Goal: Task Accomplishment & Management: Use online tool/utility

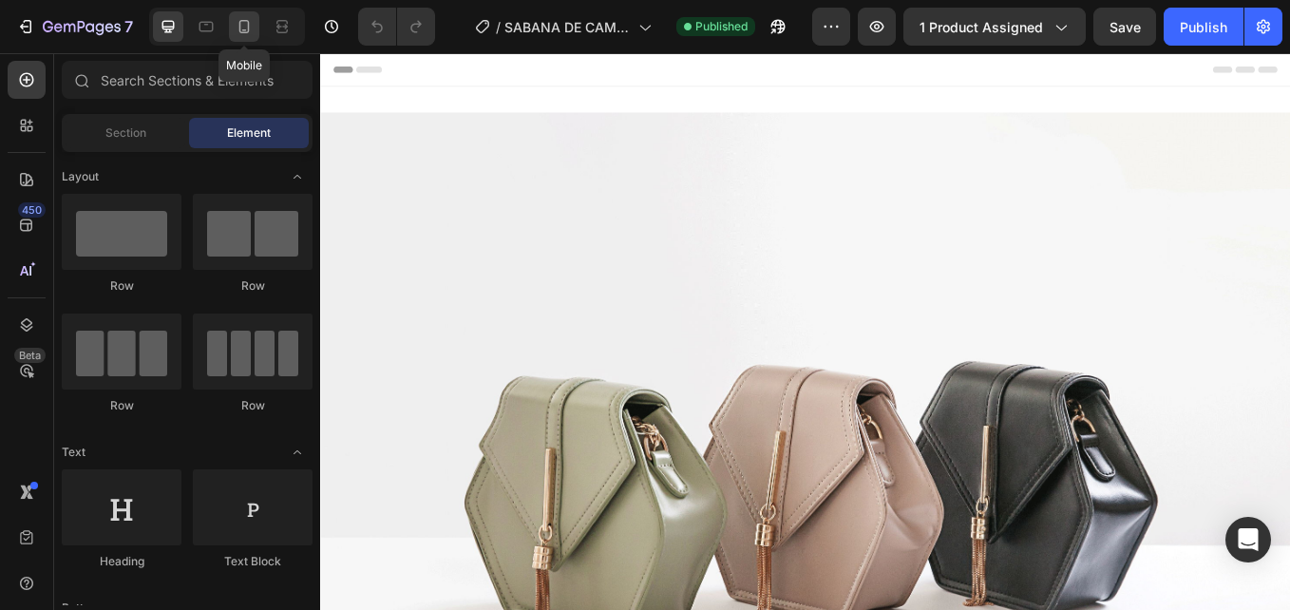
click at [248, 28] on icon at bounding box center [244, 26] width 10 height 13
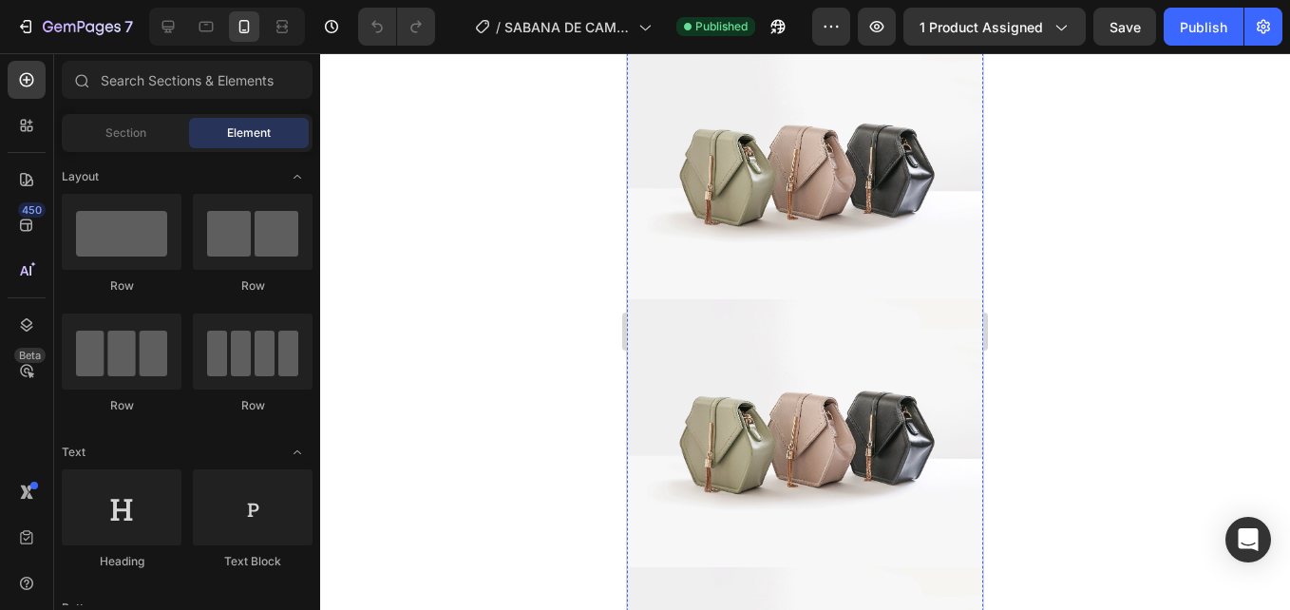
scroll to position [1330, 0]
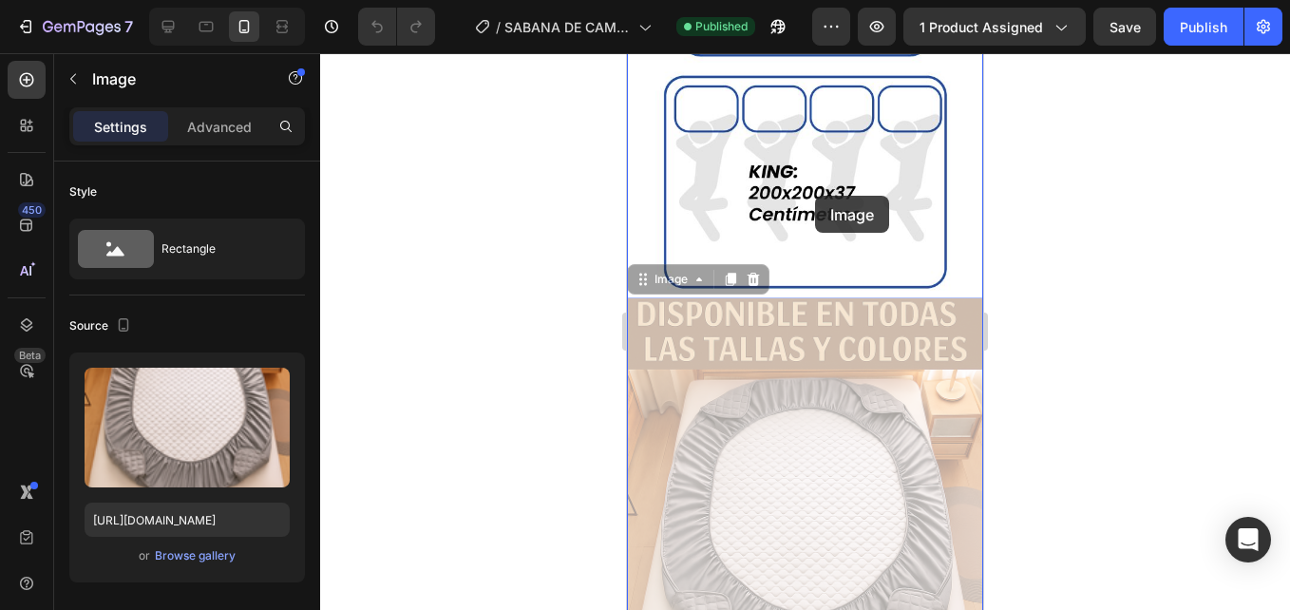
drag, startPoint x: 810, startPoint y: 407, endPoint x: 815, endPoint y: 196, distance: 211.0
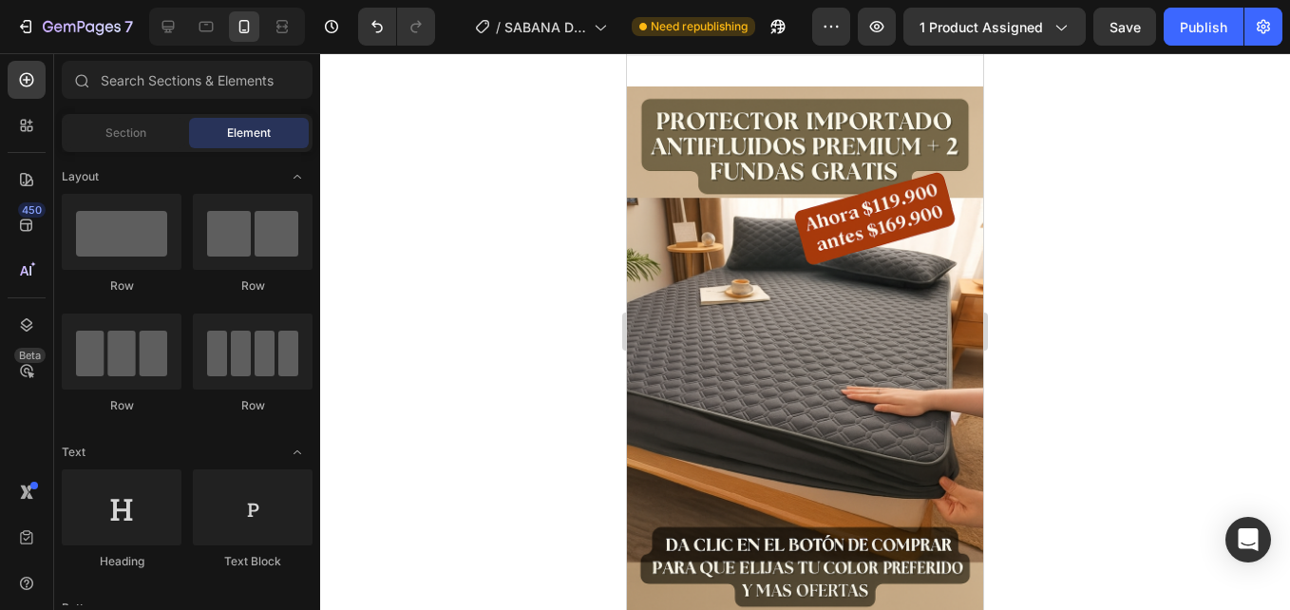
scroll to position [0, 0]
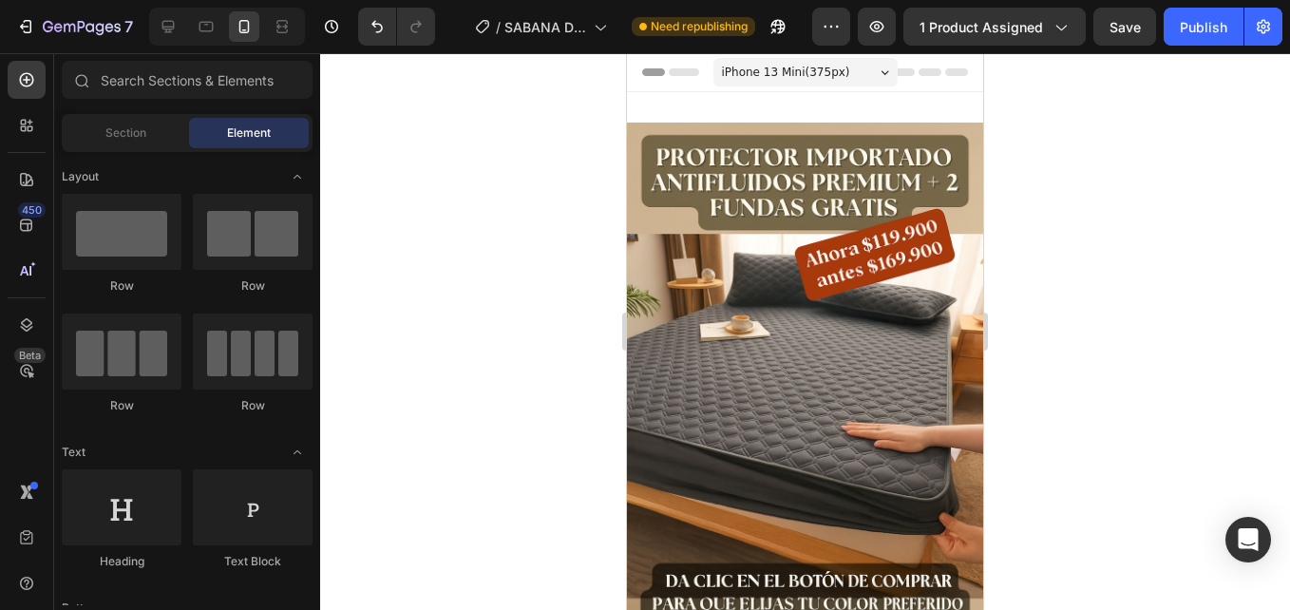
drag, startPoint x: 976, startPoint y: 434, endPoint x: 1621, endPoint y: 153, distance: 703.7
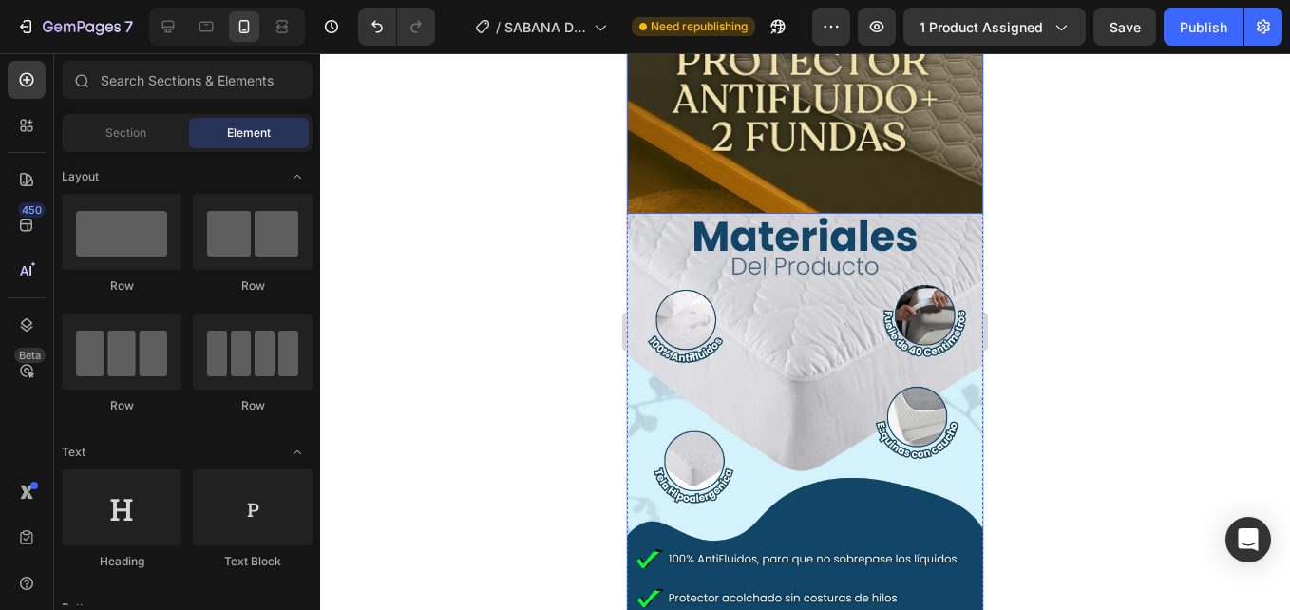
scroll to position [2470, 0]
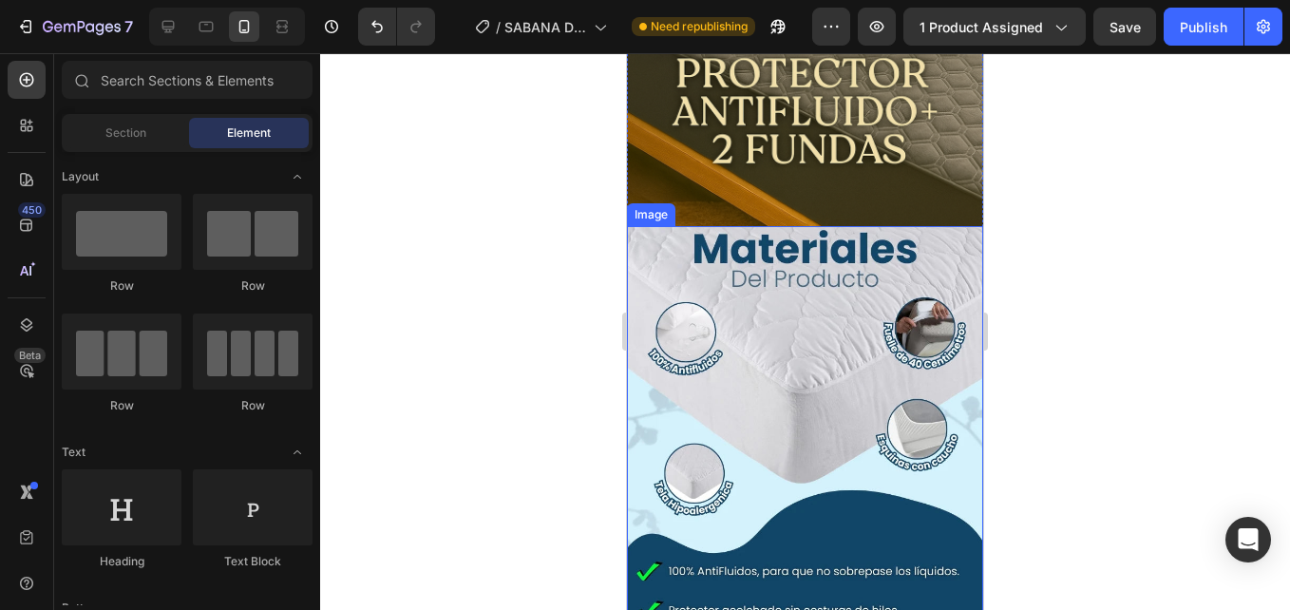
click at [829, 263] on img at bounding box center [805, 463] width 356 height 475
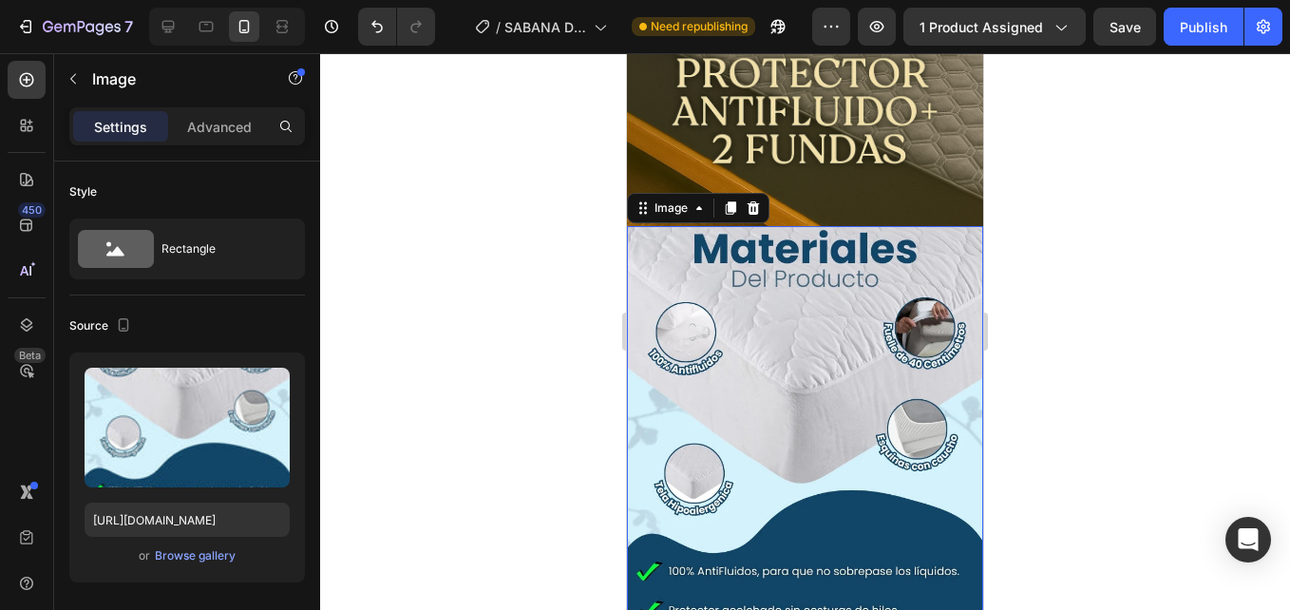
click at [755, 200] on icon at bounding box center [753, 207] width 15 height 15
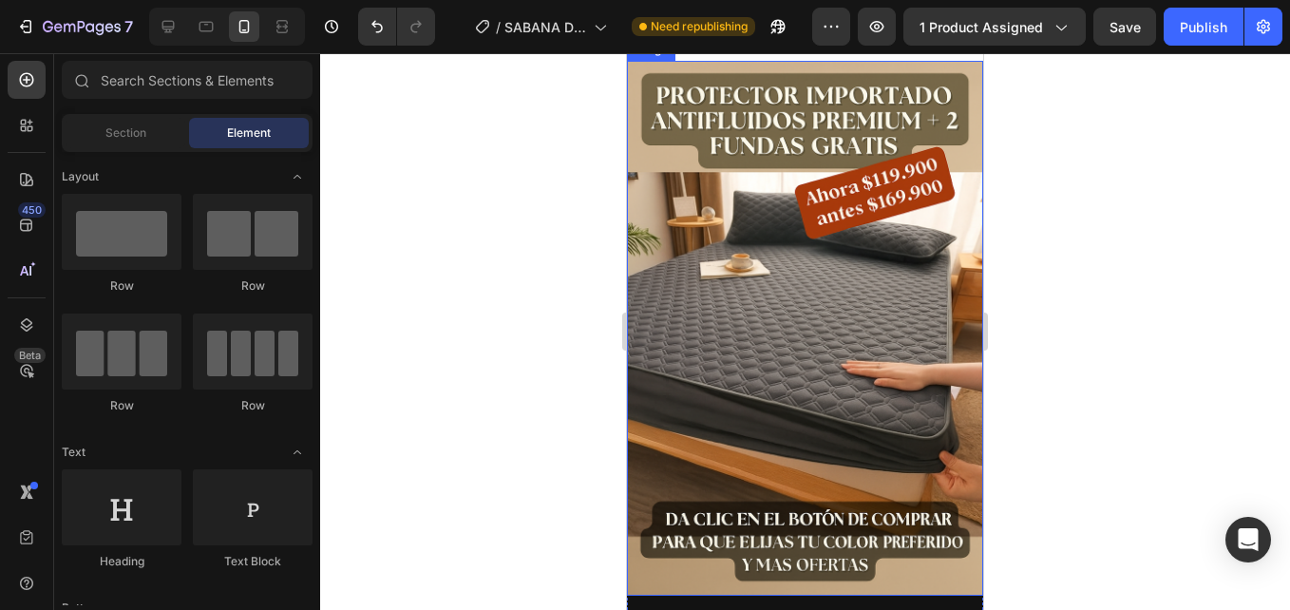
scroll to position [95, 0]
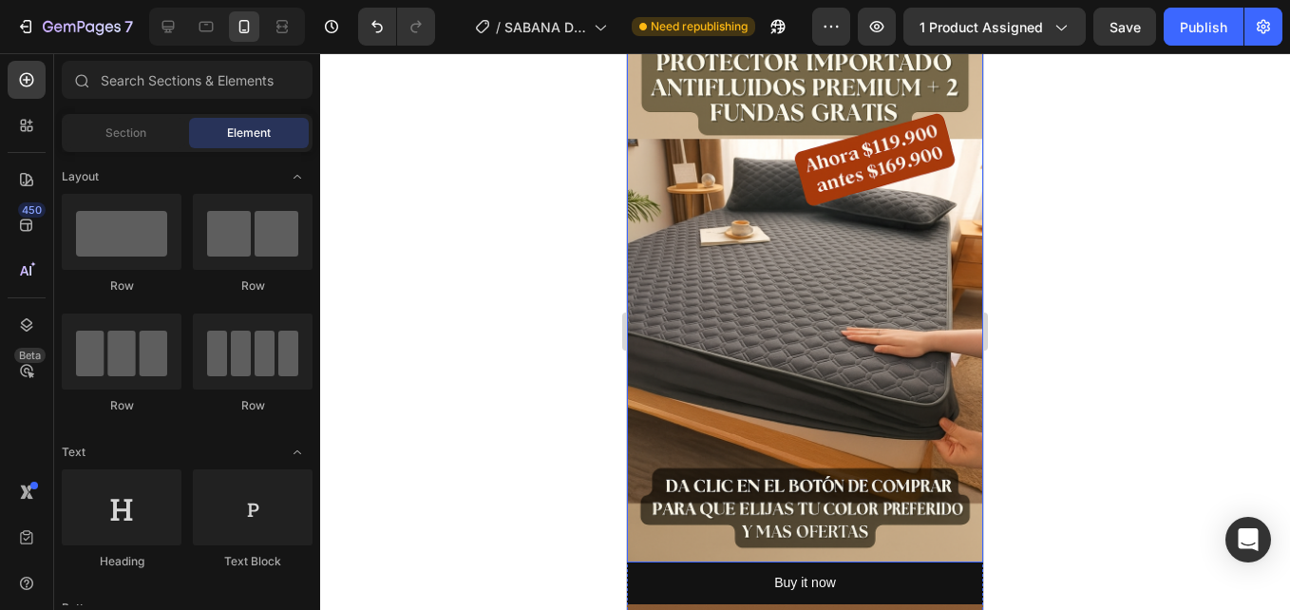
click at [796, 287] on img at bounding box center [805, 295] width 356 height 535
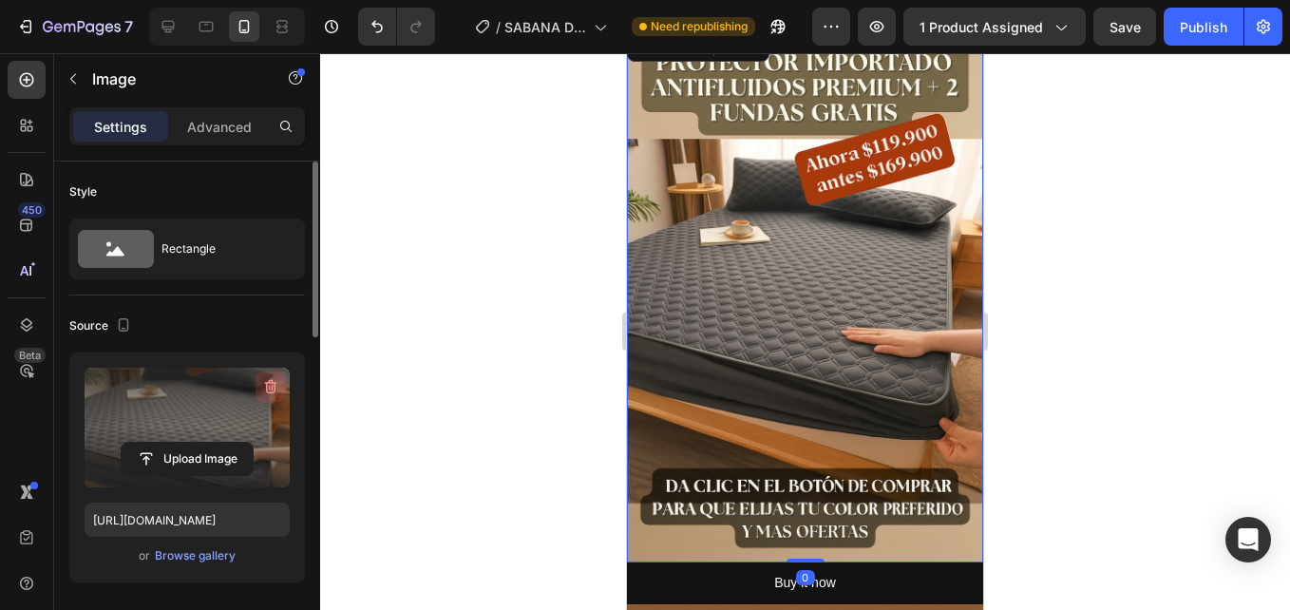
click at [270, 392] on icon "button" at bounding box center [271, 387] width 12 height 14
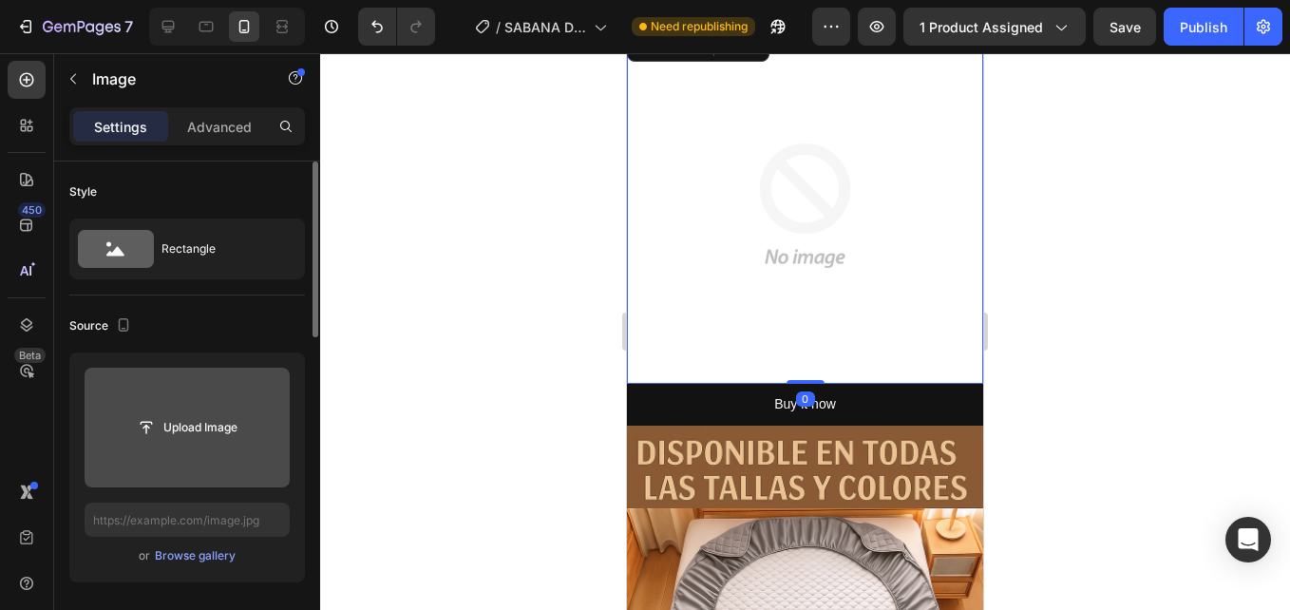
click at [193, 412] on input "file" at bounding box center [187, 427] width 131 height 32
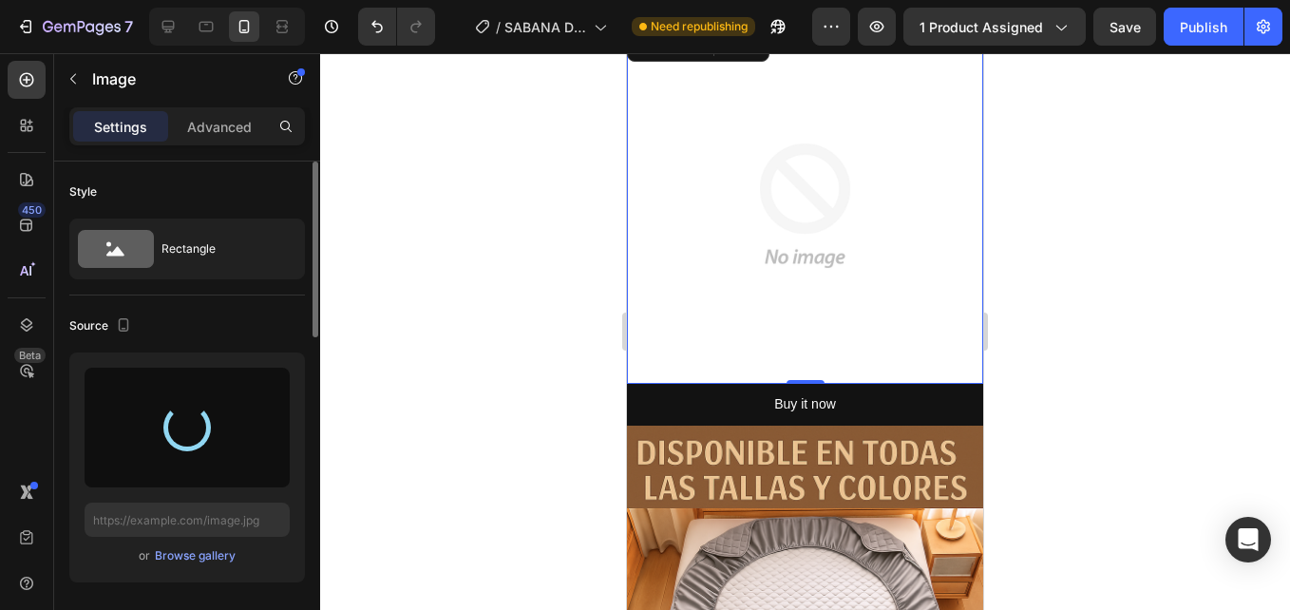
type input "[URL][DOMAIN_NAME]"
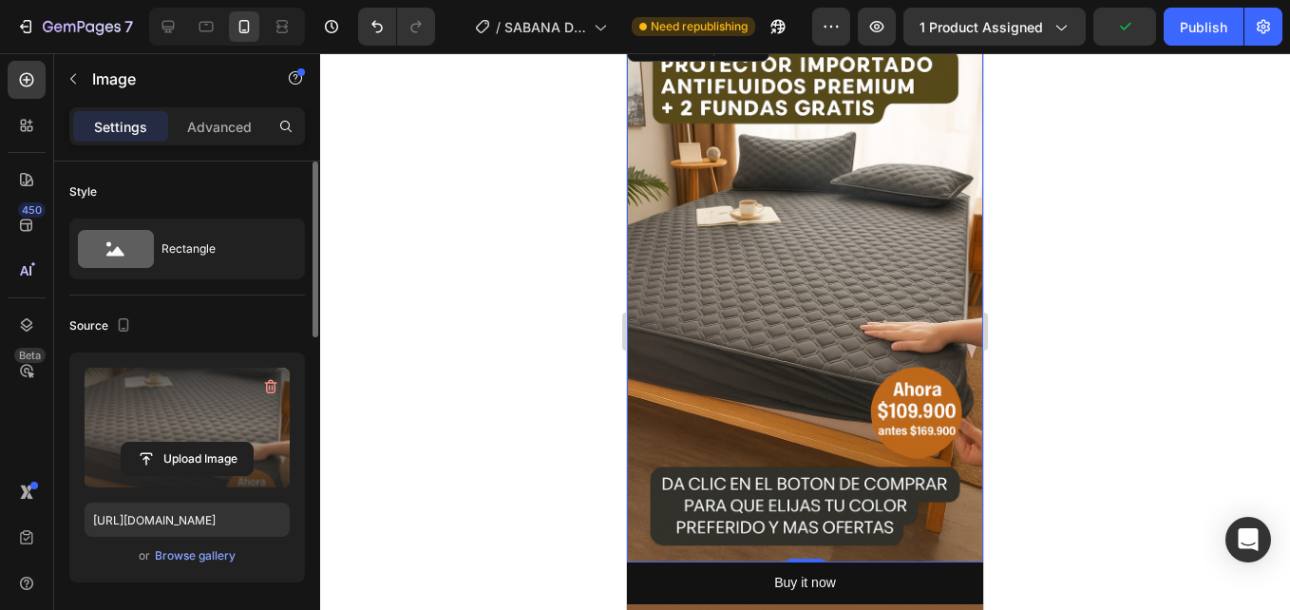
scroll to position [0, 0]
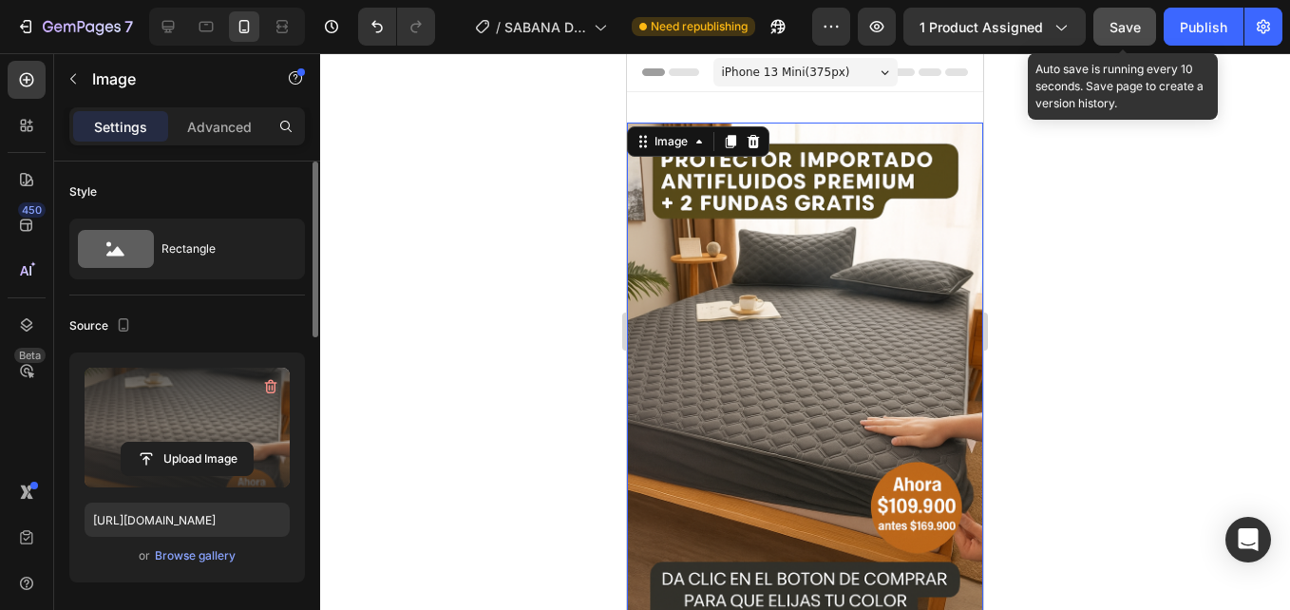
click at [1118, 35] on div "Save" at bounding box center [1125, 27] width 31 height 20
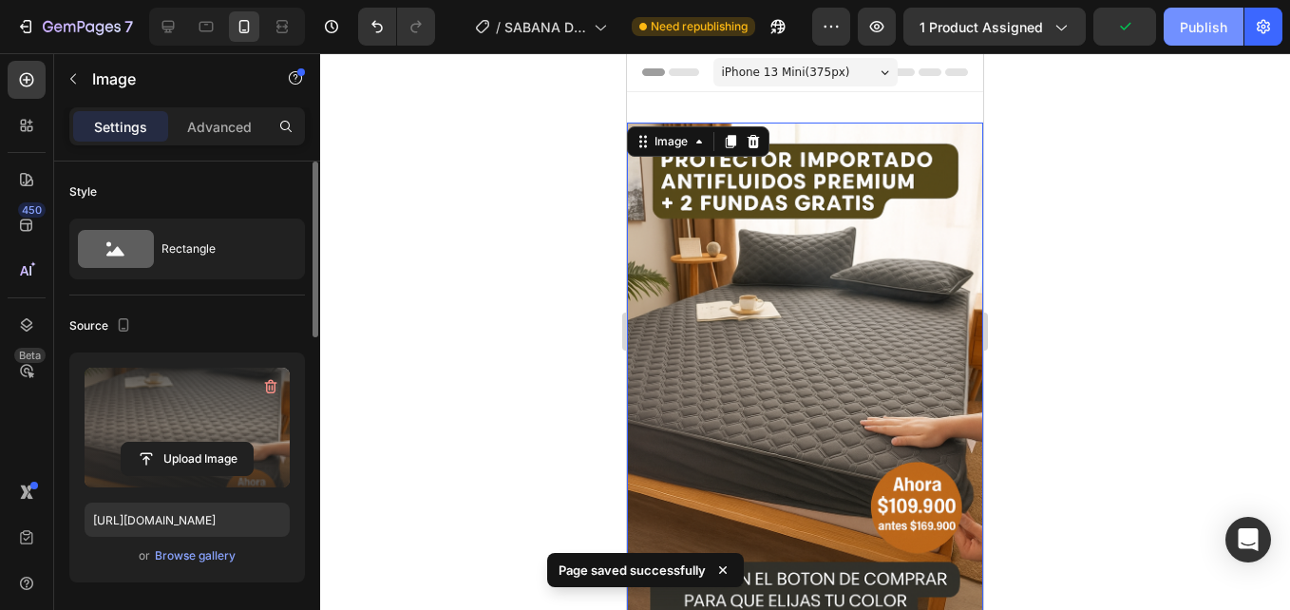
click at [1197, 41] on button "Publish" at bounding box center [1204, 27] width 80 height 38
